Goal: Check status: Check status

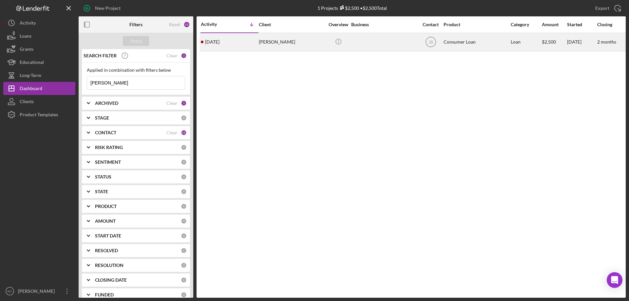
click at [276, 42] on div "[PERSON_NAME]" at bounding box center [292, 41] width 66 height 17
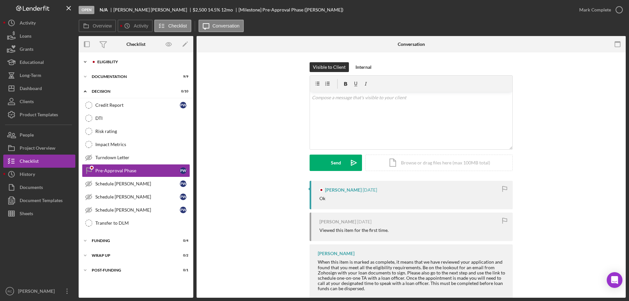
click at [101, 63] on div "Eligiblity" at bounding box center [141, 62] width 88 height 4
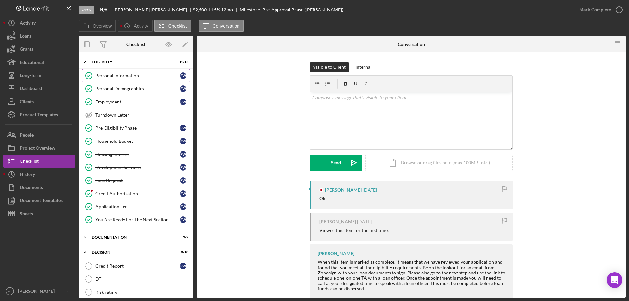
click at [110, 74] on div "Personal Information" at bounding box center [137, 75] width 85 height 5
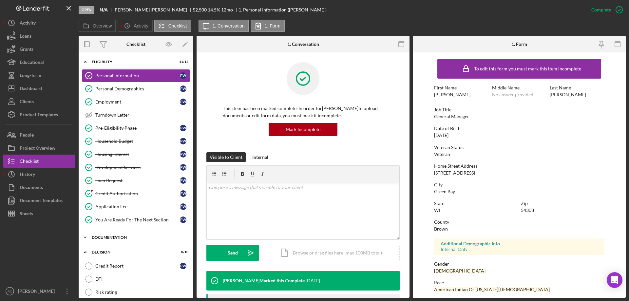
click at [119, 212] on div "Documentation" at bounding box center [138, 238] width 93 height 4
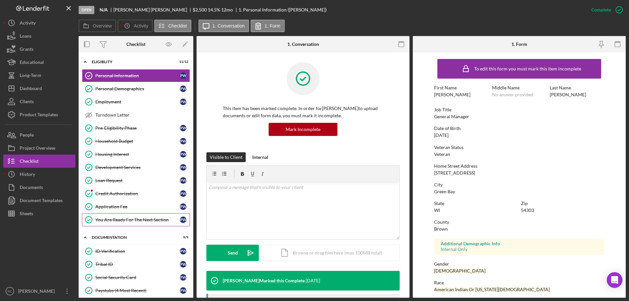
scroll to position [175, 0]
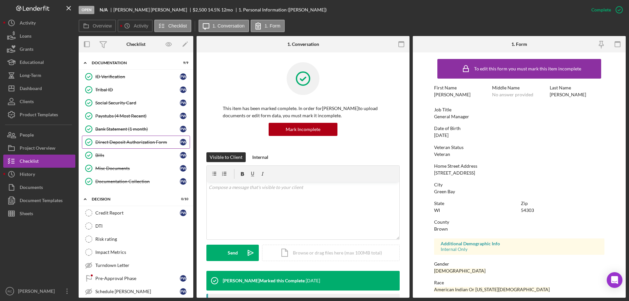
click at [125, 141] on div "Direct Deposit Authorization Form" at bounding box center [137, 142] width 85 height 5
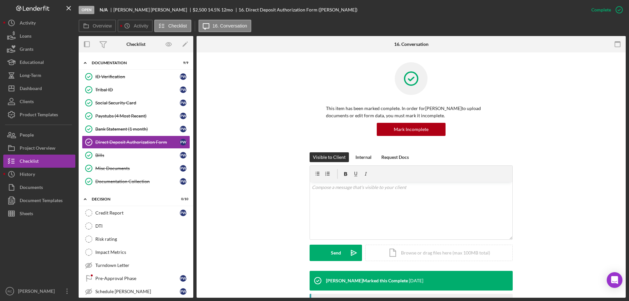
scroll to position [131, 0]
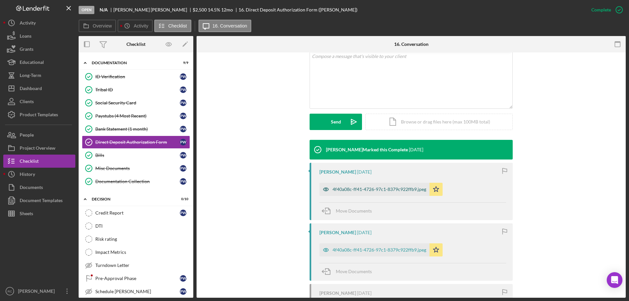
click at [403, 190] on div "4f40a08c-ff41-4726-97c1-8379c922ffb9.jpeg" at bounding box center [380, 189] width 94 height 5
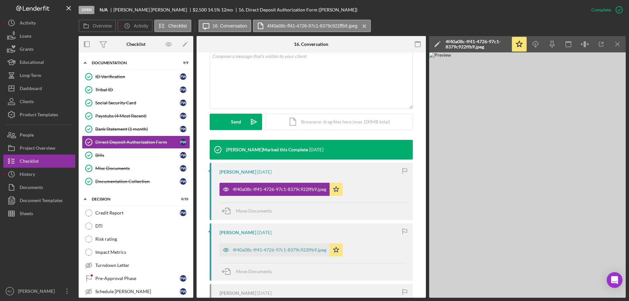
click at [418, 212] on img at bounding box center [527, 174] width 197 height 245
click at [37, 22] on button "Icon/History Activity" at bounding box center [39, 22] width 72 height 13
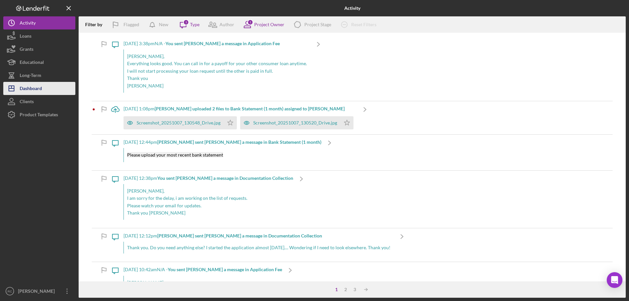
click at [39, 87] on div "Dashboard" at bounding box center [31, 89] width 22 height 15
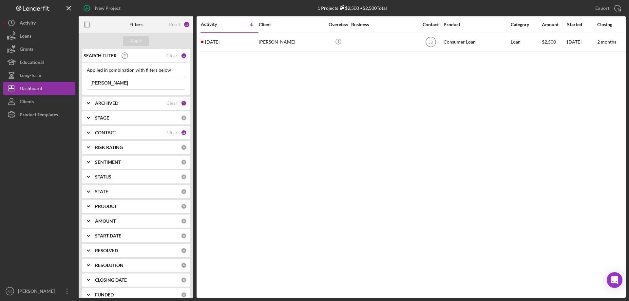
click at [124, 82] on input "[PERSON_NAME]" at bounding box center [136, 82] width 98 height 13
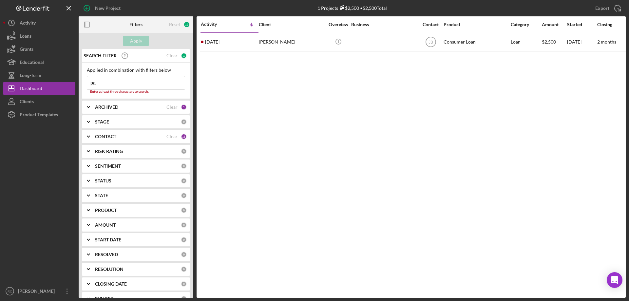
type input "p"
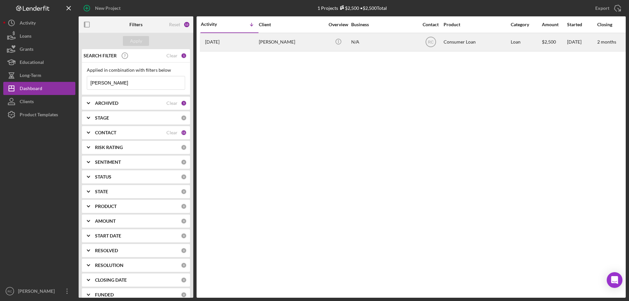
type input "[PERSON_NAME]"
click at [270, 42] on div "[PERSON_NAME]" at bounding box center [292, 41] width 66 height 17
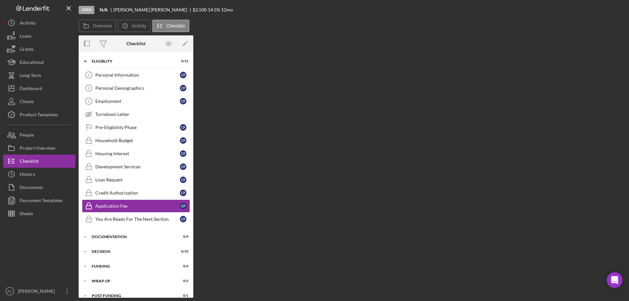
scroll to position [8, 0]
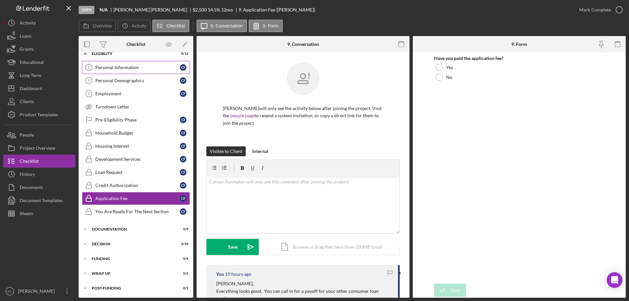
click at [122, 68] on div "Personal Information" at bounding box center [137, 67] width 85 height 5
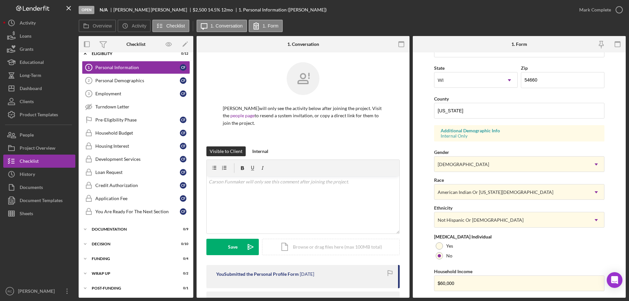
scroll to position [192, 0]
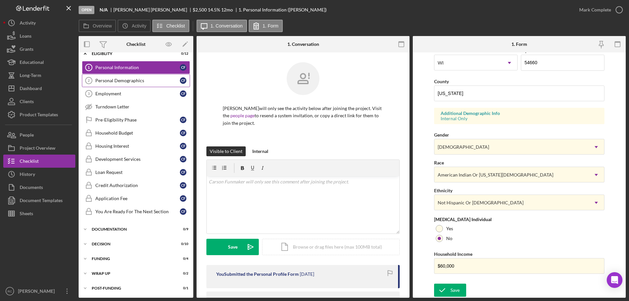
click at [137, 81] on div "Personal Demographics" at bounding box center [137, 80] width 85 height 5
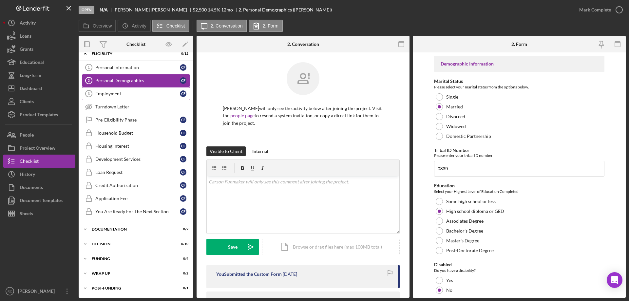
click at [119, 95] on div "Employment" at bounding box center [137, 93] width 85 height 5
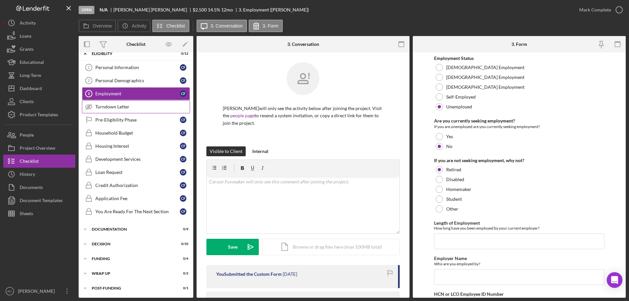
click at [108, 106] on div "Turndown Letter" at bounding box center [142, 106] width 94 height 5
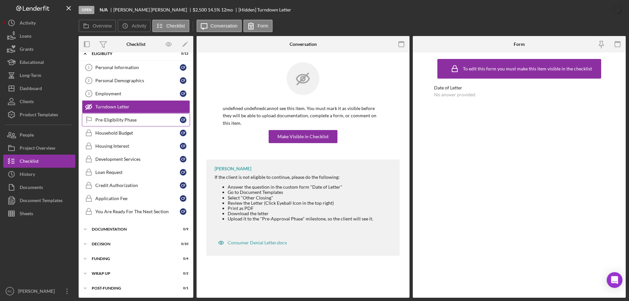
click at [112, 116] on link "Pre-Eligibility Phase Pre-Eligibility Phase C F" at bounding box center [136, 119] width 108 height 13
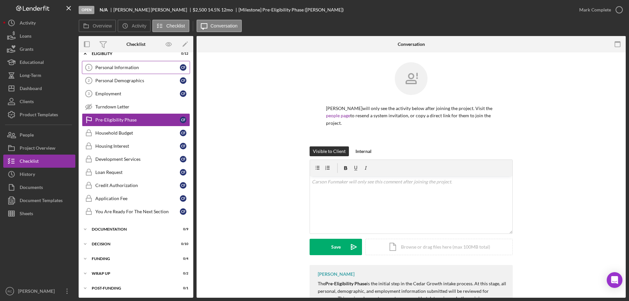
click at [110, 65] on div "Personal Information" at bounding box center [137, 67] width 85 height 5
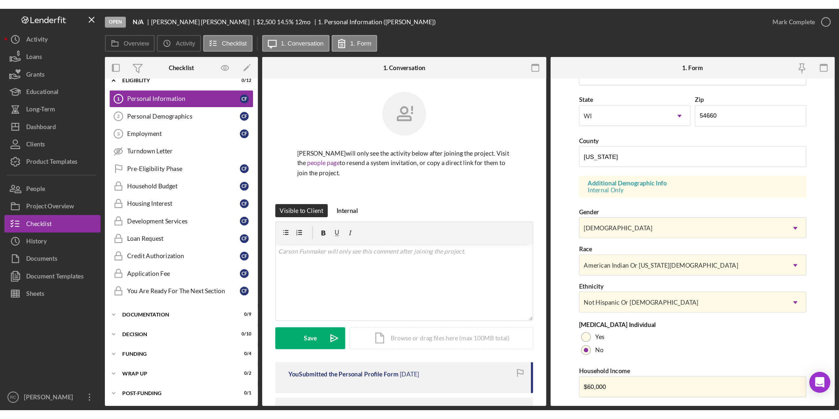
scroll to position [192, 0]
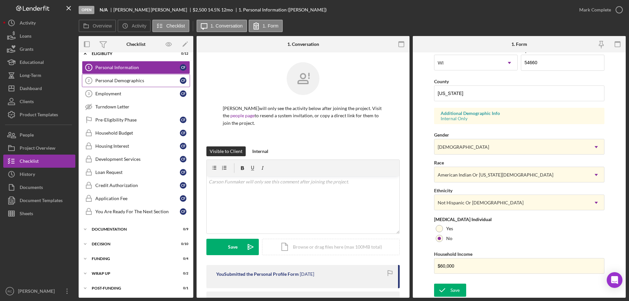
click at [121, 81] on div "Personal Demographics" at bounding box center [137, 80] width 85 height 5
